Goal: Ask a question

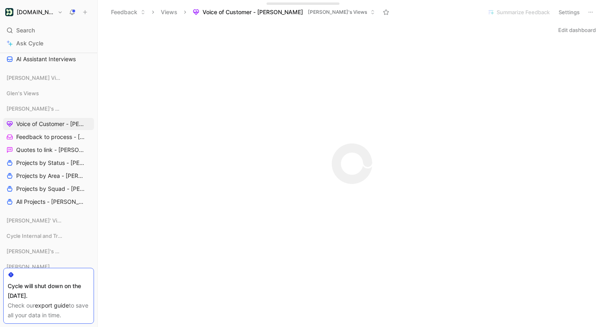
scroll to position [304, 0]
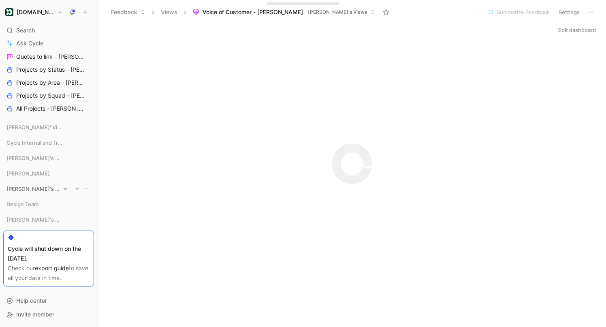
click at [41, 188] on div "[PERSON_NAME]'s Views" at bounding box center [48, 189] width 91 height 12
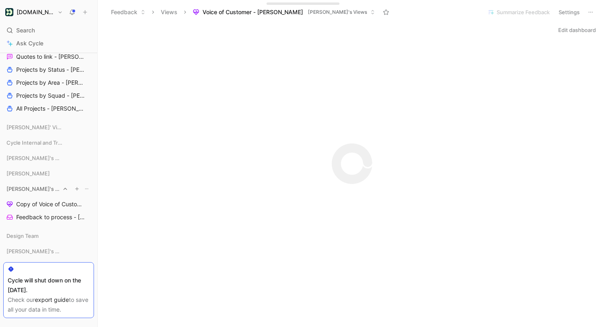
click at [41, 188] on div "[PERSON_NAME]'s Views" at bounding box center [48, 189] width 91 height 12
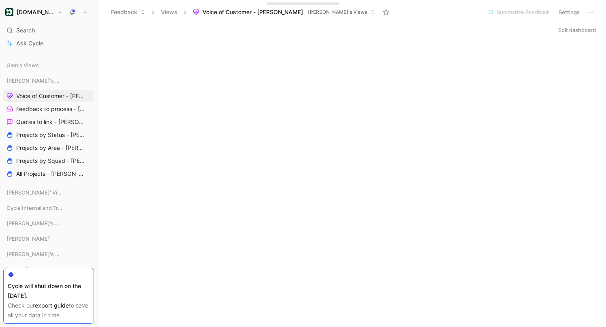
scroll to position [235, 0]
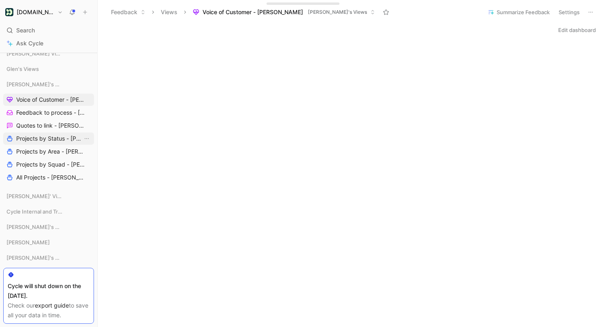
click at [50, 137] on span "Projects by Status - [PERSON_NAME]" at bounding box center [49, 138] width 66 height 8
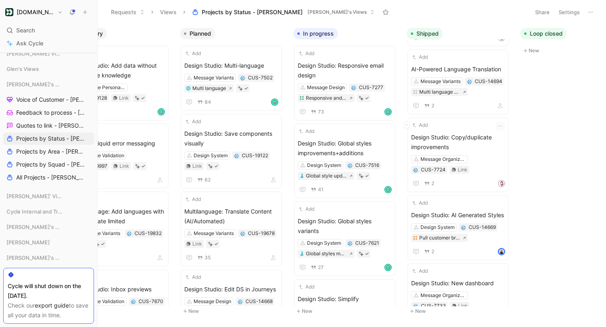
scroll to position [297, 0]
click at [460, 211] on span "Design Studio: AI Generated Styles" at bounding box center [458, 216] width 94 height 10
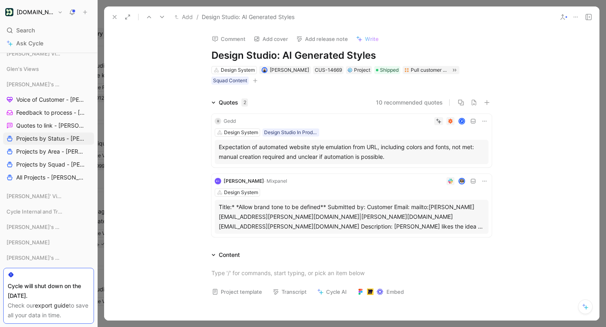
click at [365, 150] on div "Expectation of automated website style emulation from URL, including colors and…" at bounding box center [352, 151] width 266 height 19
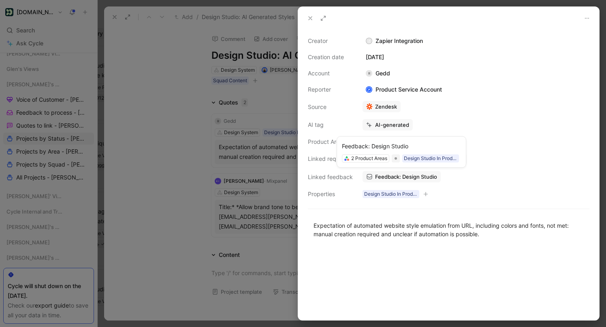
click at [411, 176] on span "Feedback: Design Studio" at bounding box center [406, 176] width 62 height 7
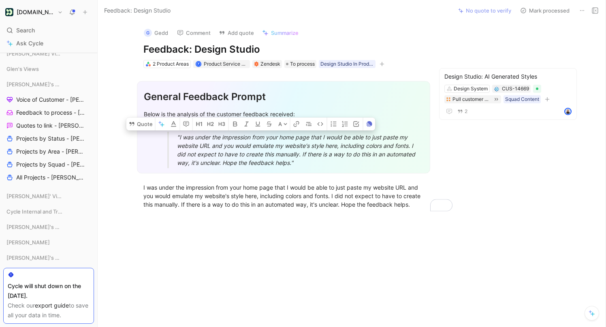
drag, startPoint x: 325, startPoint y: 164, endPoint x: 175, endPoint y: 138, distance: 151.9
click at [175, 138] on blockquote ""I was under the impression from your home page that I would be able to just pa…" at bounding box center [287, 150] width 271 height 36
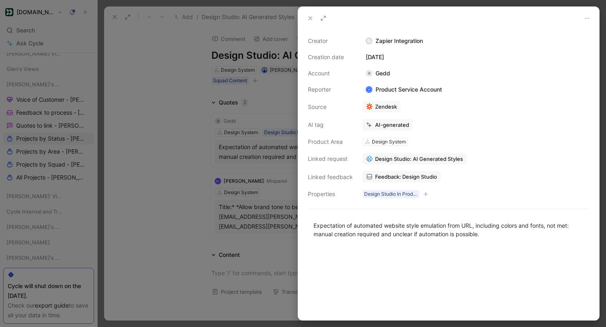
click at [223, 155] on div at bounding box center [303, 163] width 606 height 327
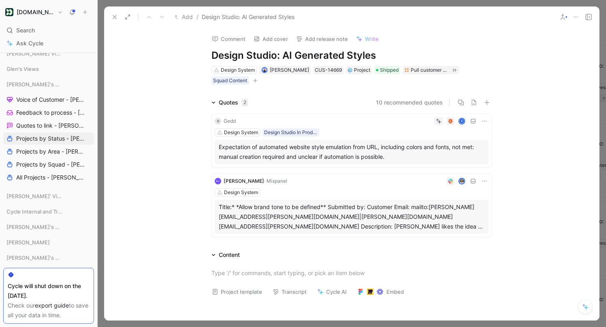
click at [326, 216] on div "Title:* *Allow brand tone to be defined** Submitted by: Customer Email: mailto:…" at bounding box center [352, 216] width 266 height 29
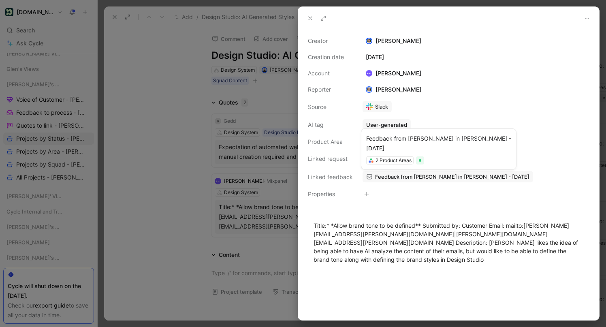
click at [397, 179] on span "Feedback from [PERSON_NAME] in [PERSON_NAME] - [DATE]" at bounding box center [452, 176] width 154 height 7
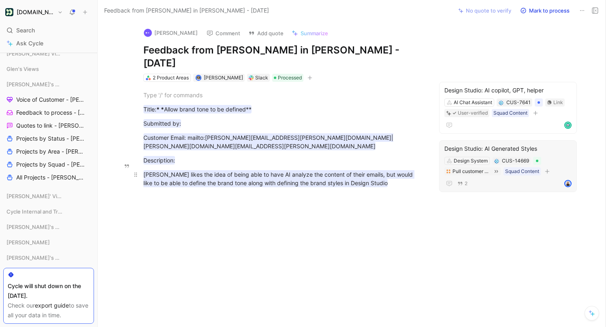
click at [313, 170] on mark "[PERSON_NAME] likes the idea of being able to have AI analyze the content of th…" at bounding box center [278, 178] width 271 height 17
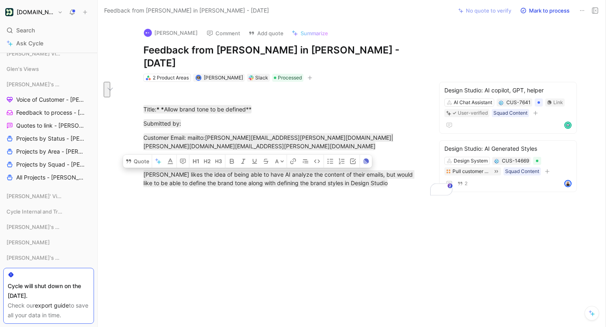
copy mark "[PERSON_NAME] likes the idea of being able to have AI analyze the content of th…"
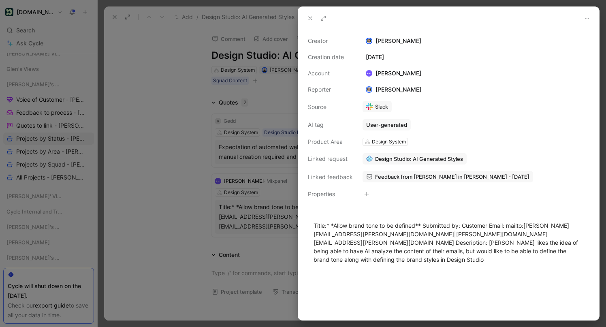
click at [36, 32] on div at bounding box center [303, 163] width 606 height 327
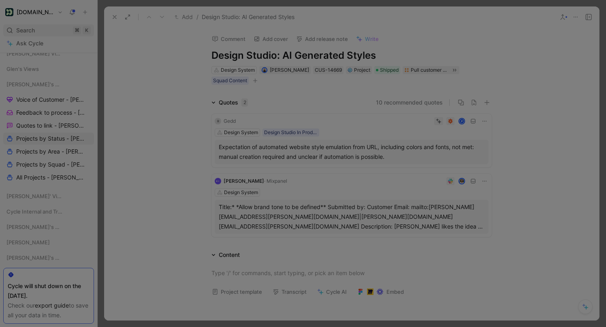
click at [26, 30] on span "Search" at bounding box center [25, 31] width 19 height 10
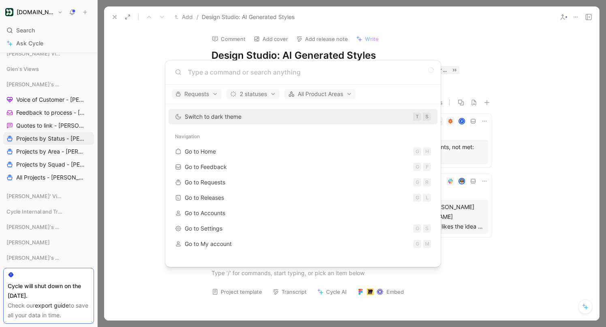
click at [31, 43] on body "[DOMAIN_NAME] Search ⌘ K Ask Cycle Workspace All Company Views Voice of Custome…" at bounding box center [303, 163] width 606 height 327
click at [30, 44] on span "Ask Cycle" at bounding box center [29, 43] width 27 height 10
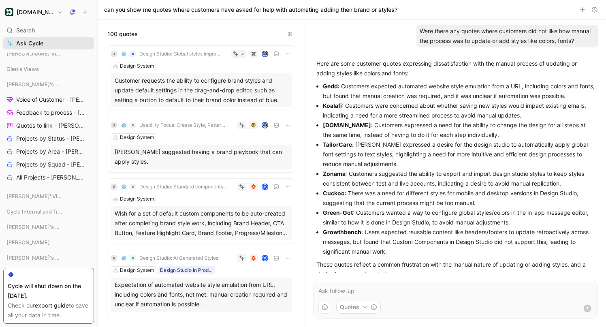
scroll to position [299, 0]
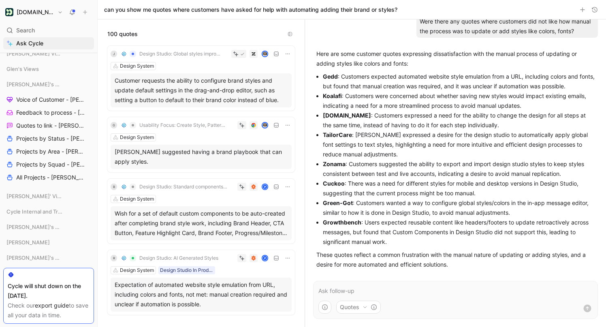
drag, startPoint x: 355, startPoint y: 136, endPoint x: 390, endPoint y: 153, distance: 39.5
click at [391, 153] on p "TailorCare : [PERSON_NAME] expressed a desire for the design studio to automati…" at bounding box center [459, 144] width 272 height 29
click at [343, 135] on strong "TailorCare" at bounding box center [337, 134] width 29 height 7
click at [353, 289] on p at bounding box center [455, 291] width 274 height 10
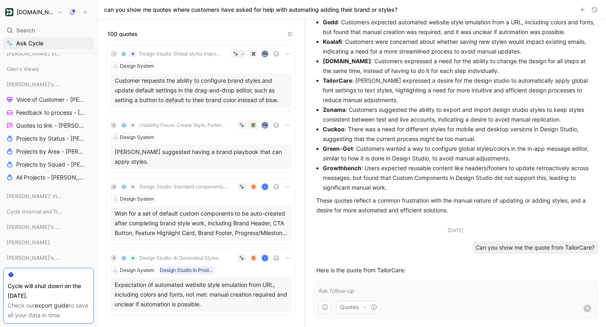
scroll to position [414, 0]
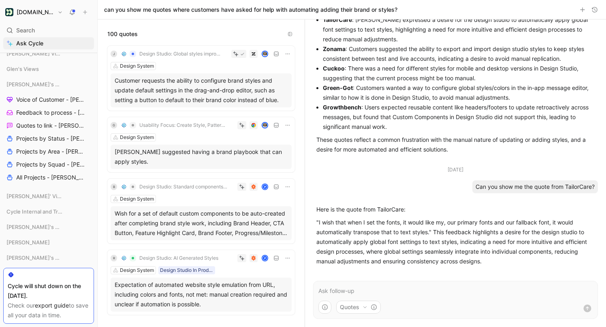
click at [353, 291] on p at bounding box center [455, 291] width 274 height 10
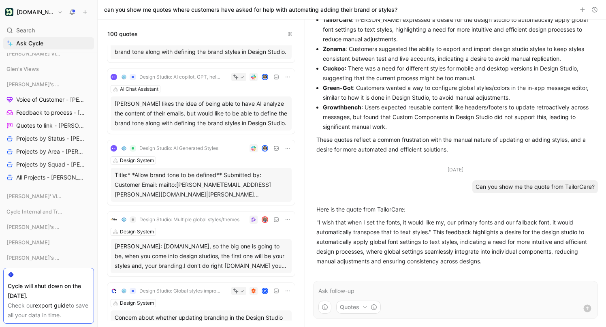
scroll to position [281, 0]
click at [349, 287] on p at bounding box center [455, 291] width 274 height 10
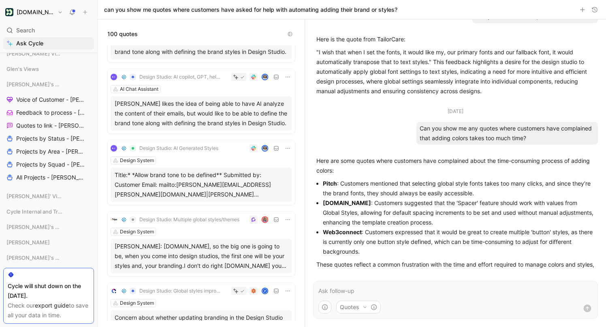
scroll to position [594, 0]
